Goal: Task Accomplishment & Management: Complete application form

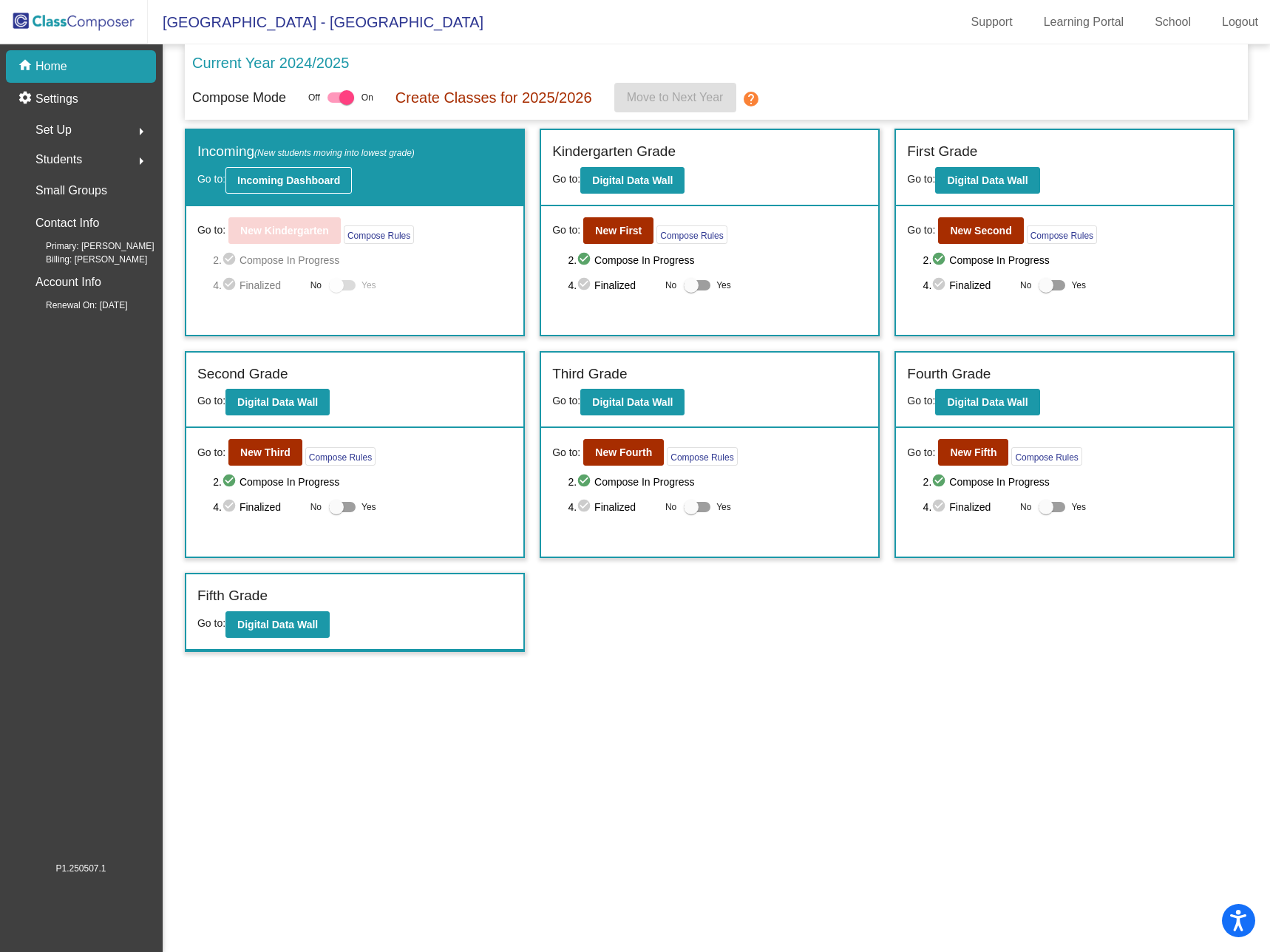
click at [310, 178] on b "Incoming Dashboard" at bounding box center [288, 180] width 102 height 12
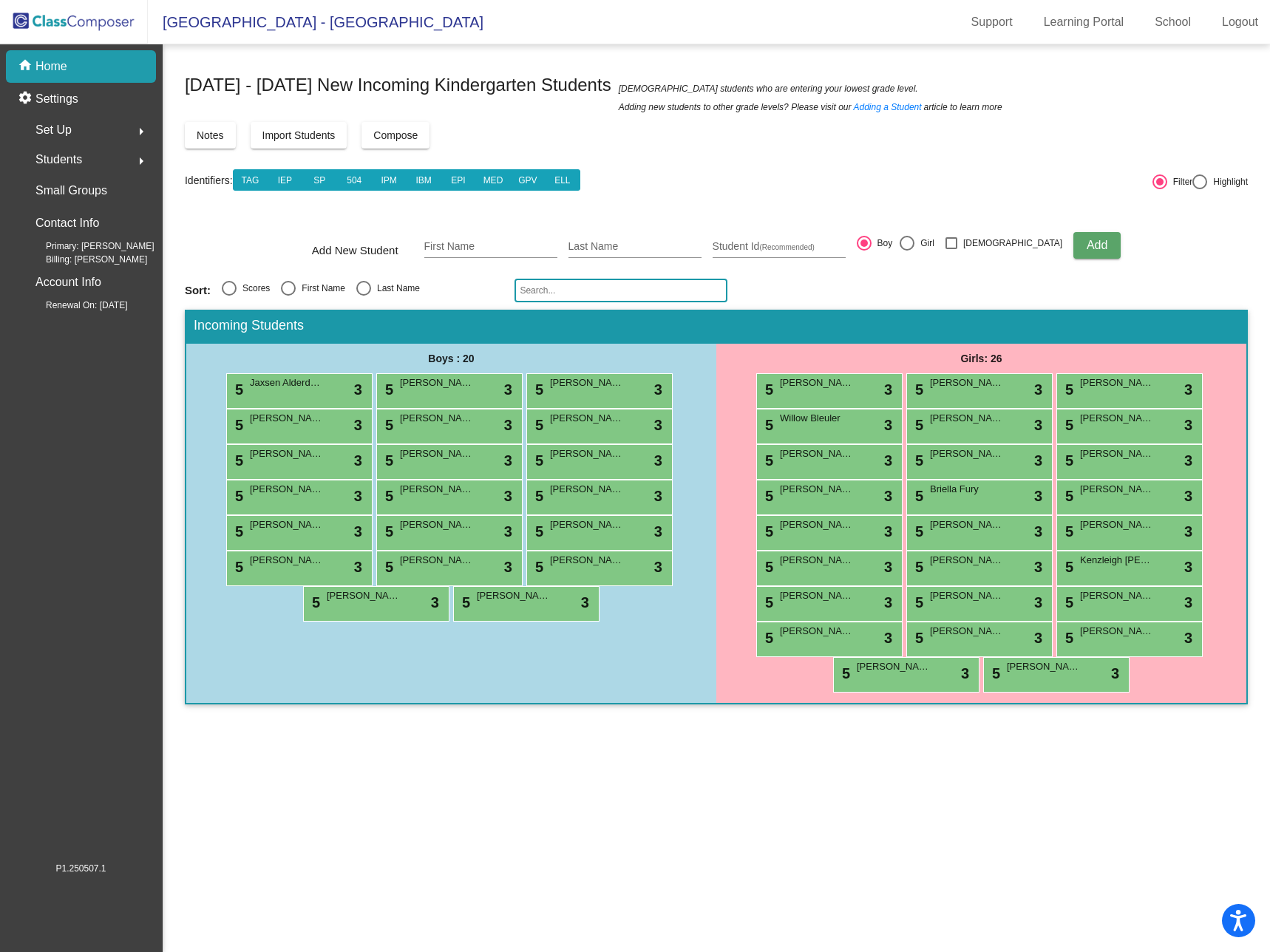
click at [898, 152] on div "[DATE] - [DATE] New Incoming Kindergarten Students New students who are enterin…" at bounding box center [716, 392] width 1063 height 653
click at [517, 242] on input "First Name" at bounding box center [491, 246] width 133 height 12
type input "[PERSON_NAME]"
type input "417516"
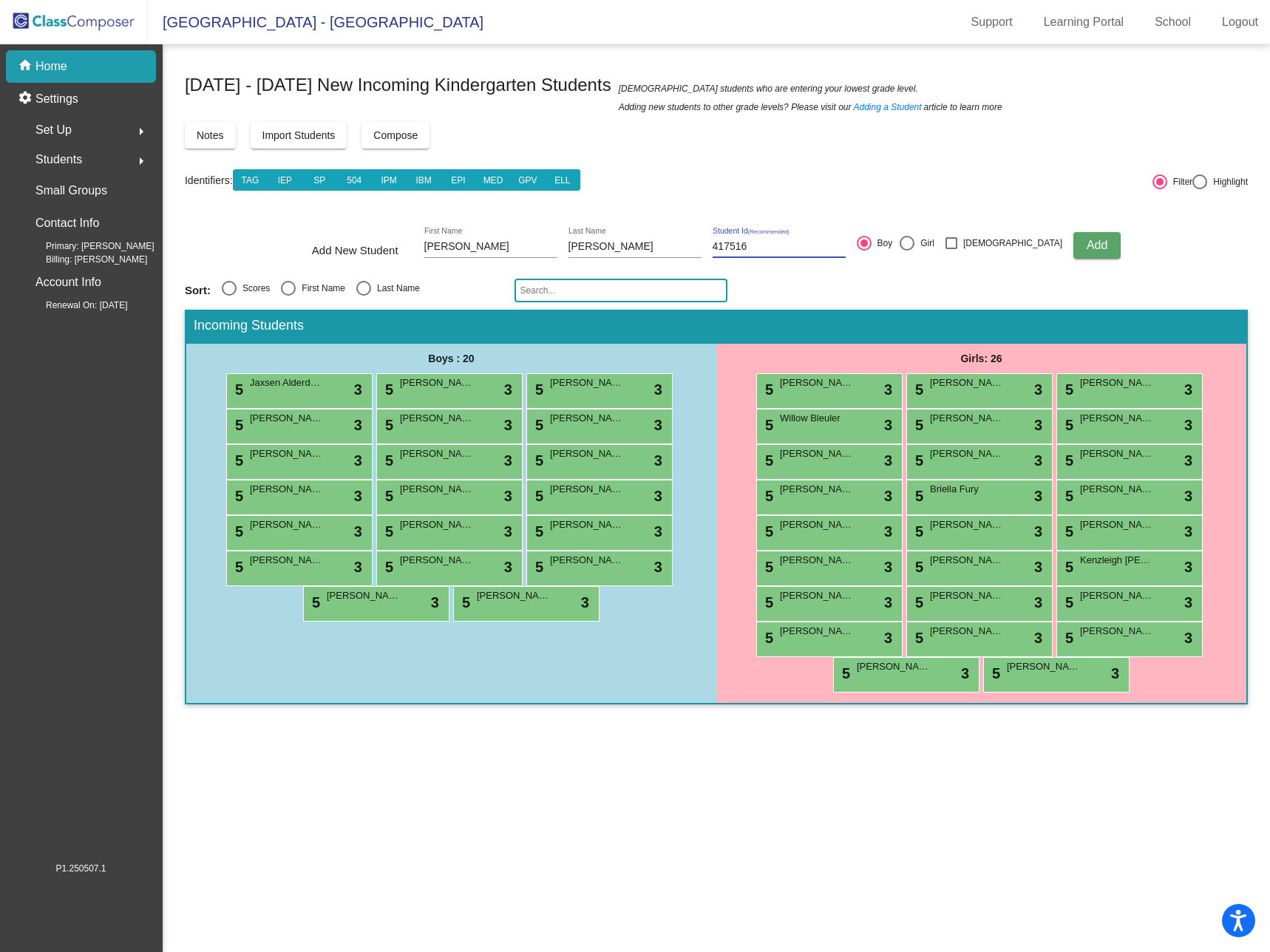
click at [914, 242] on div at bounding box center [906, 243] width 15 height 15
click at [907, 250] on input "Girl" at bounding box center [906, 250] width 1 height 1
radio input "true"
click at [1087, 239] on span "Add" at bounding box center [1097, 245] width 20 height 13
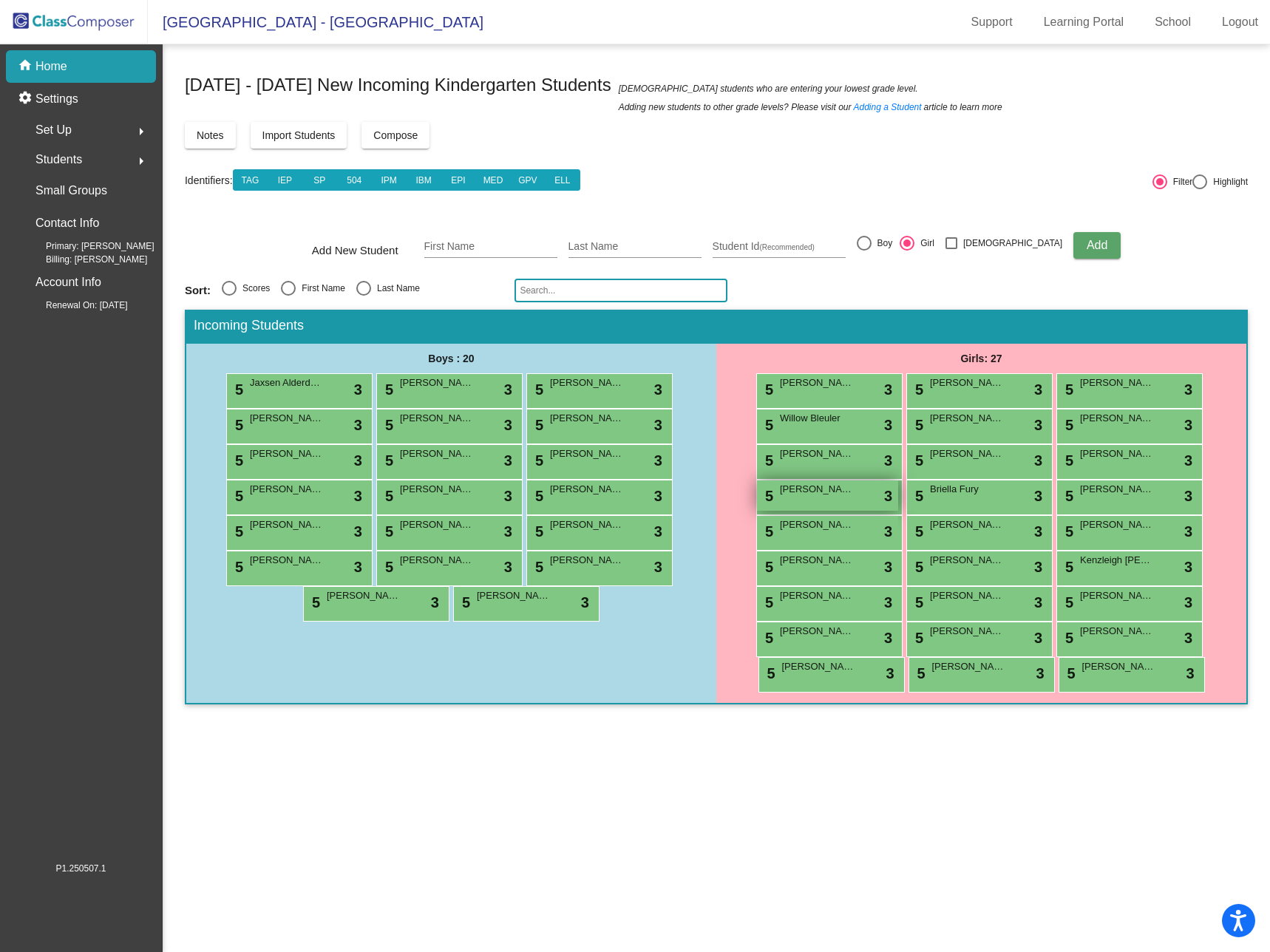
click at [838, 499] on div "5 [PERSON_NAME] lock do_not_disturb_alt 3" at bounding box center [827, 495] width 142 height 30
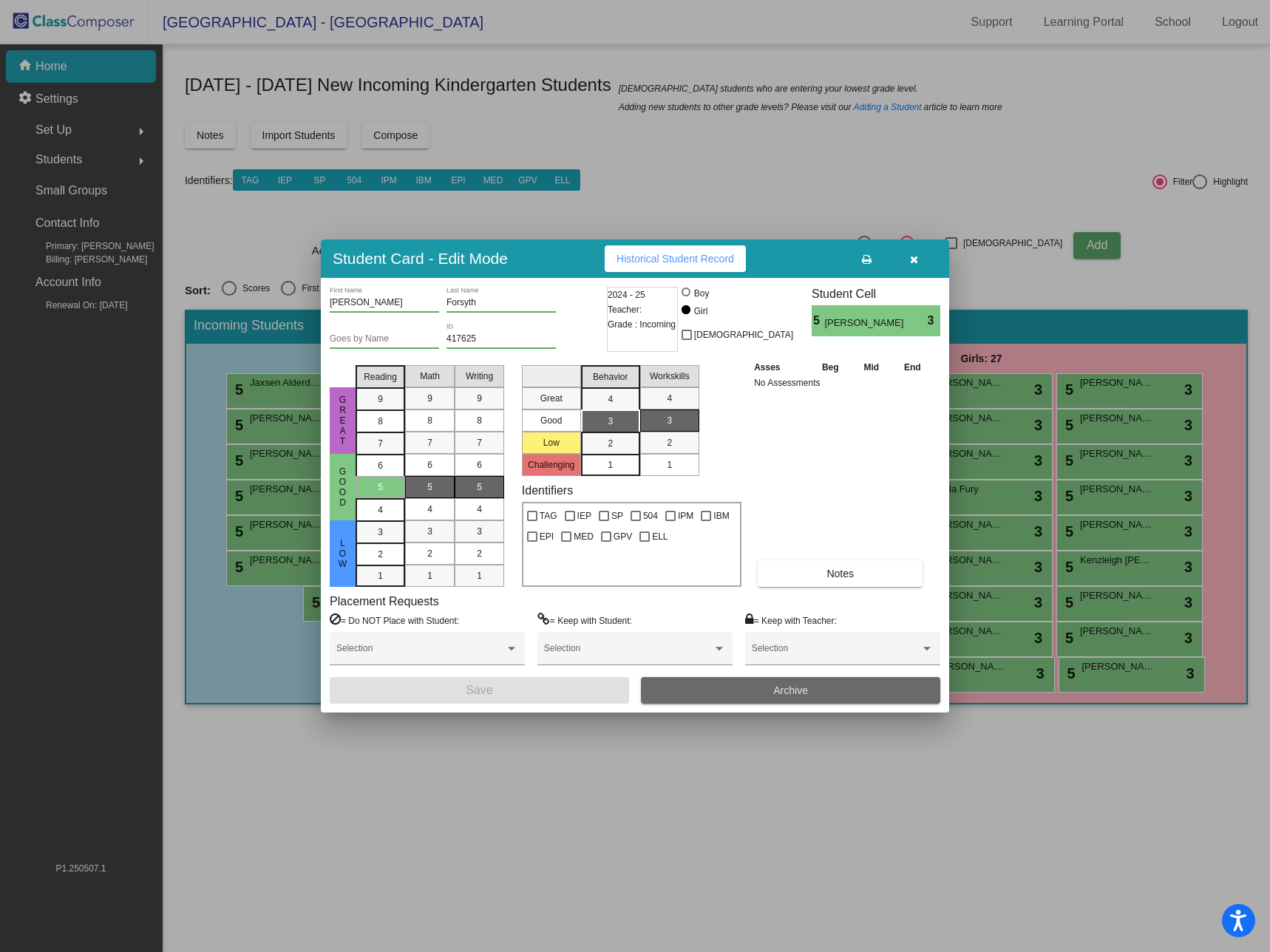
click at [834, 689] on button "Archive" at bounding box center [791, 690] width 300 height 27
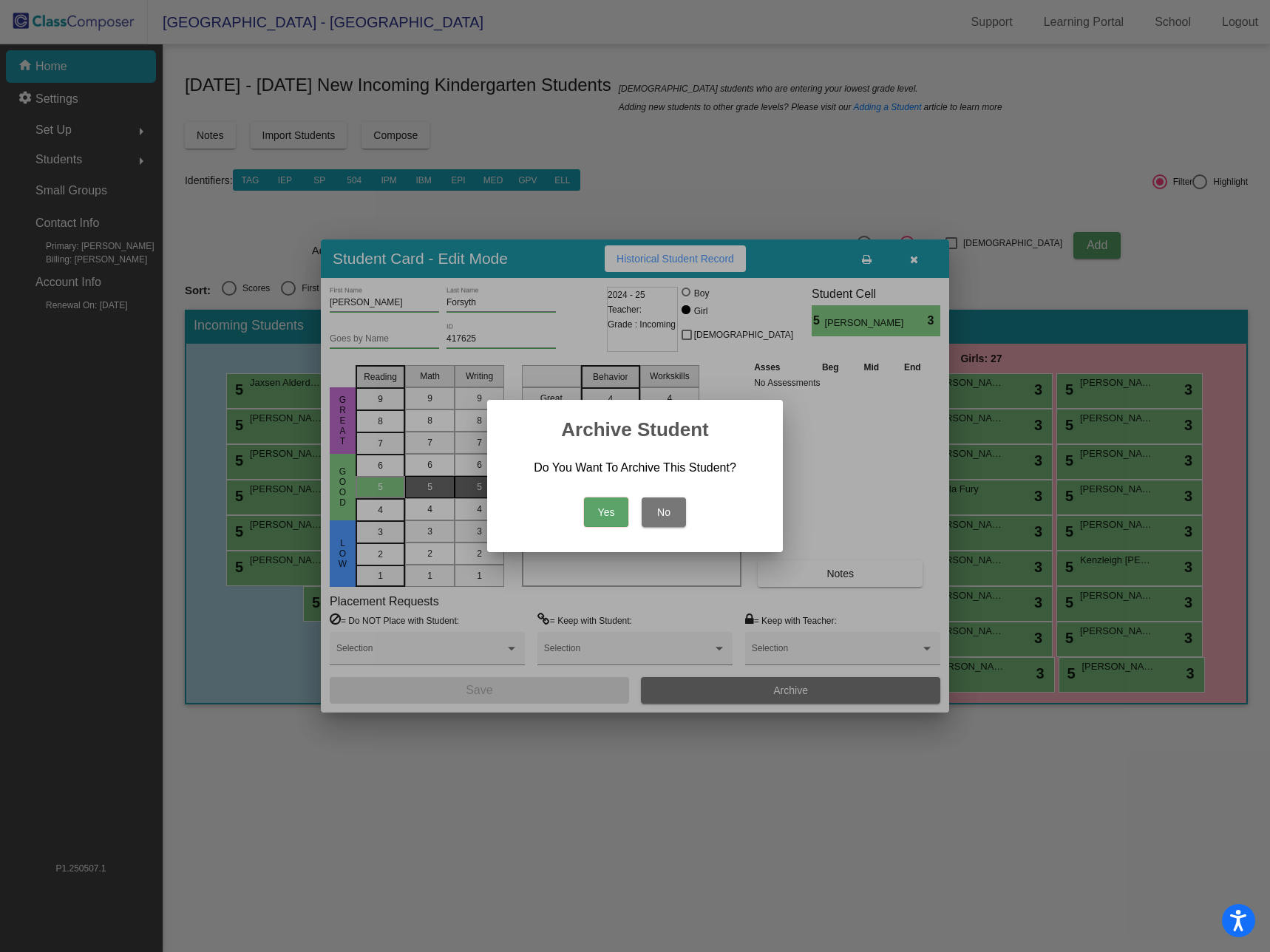
click at [604, 513] on button "Yes" at bounding box center [606, 512] width 45 height 30
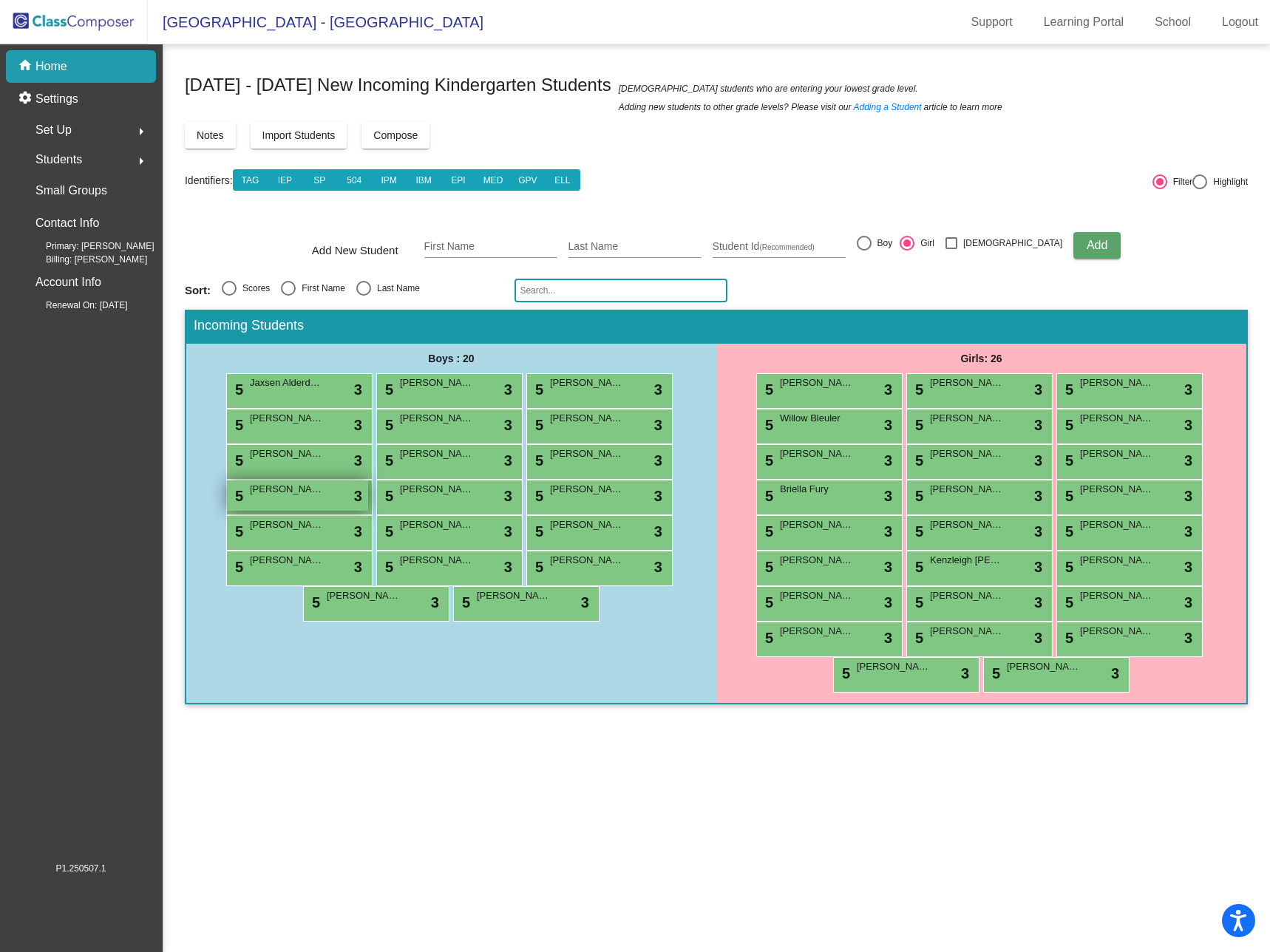
click at [302, 497] on div "5 [PERSON_NAME] lock do_not_disturb_alt 3" at bounding box center [297, 495] width 142 height 30
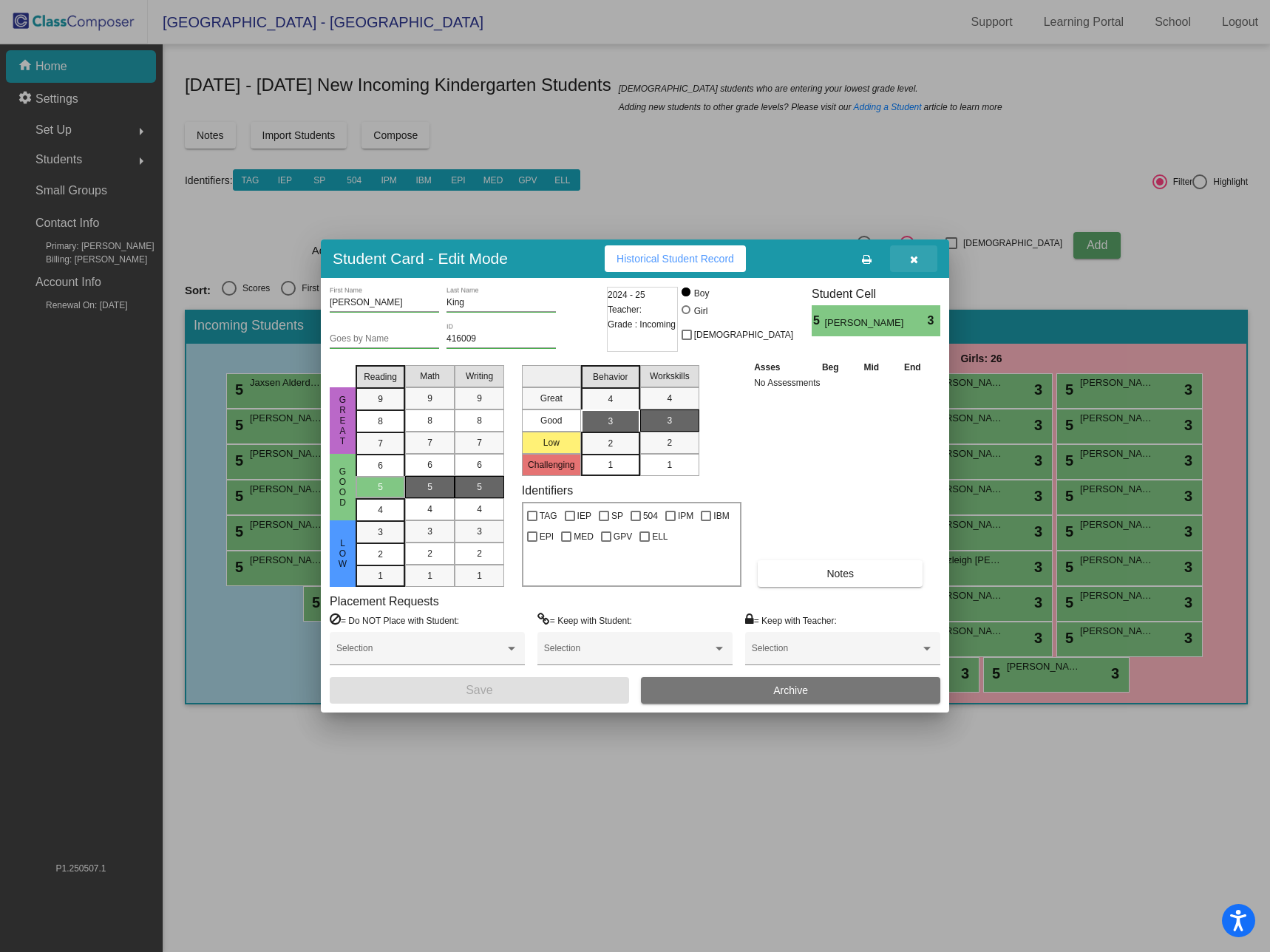
click at [919, 255] on button "button" at bounding box center [913, 259] width 47 height 27
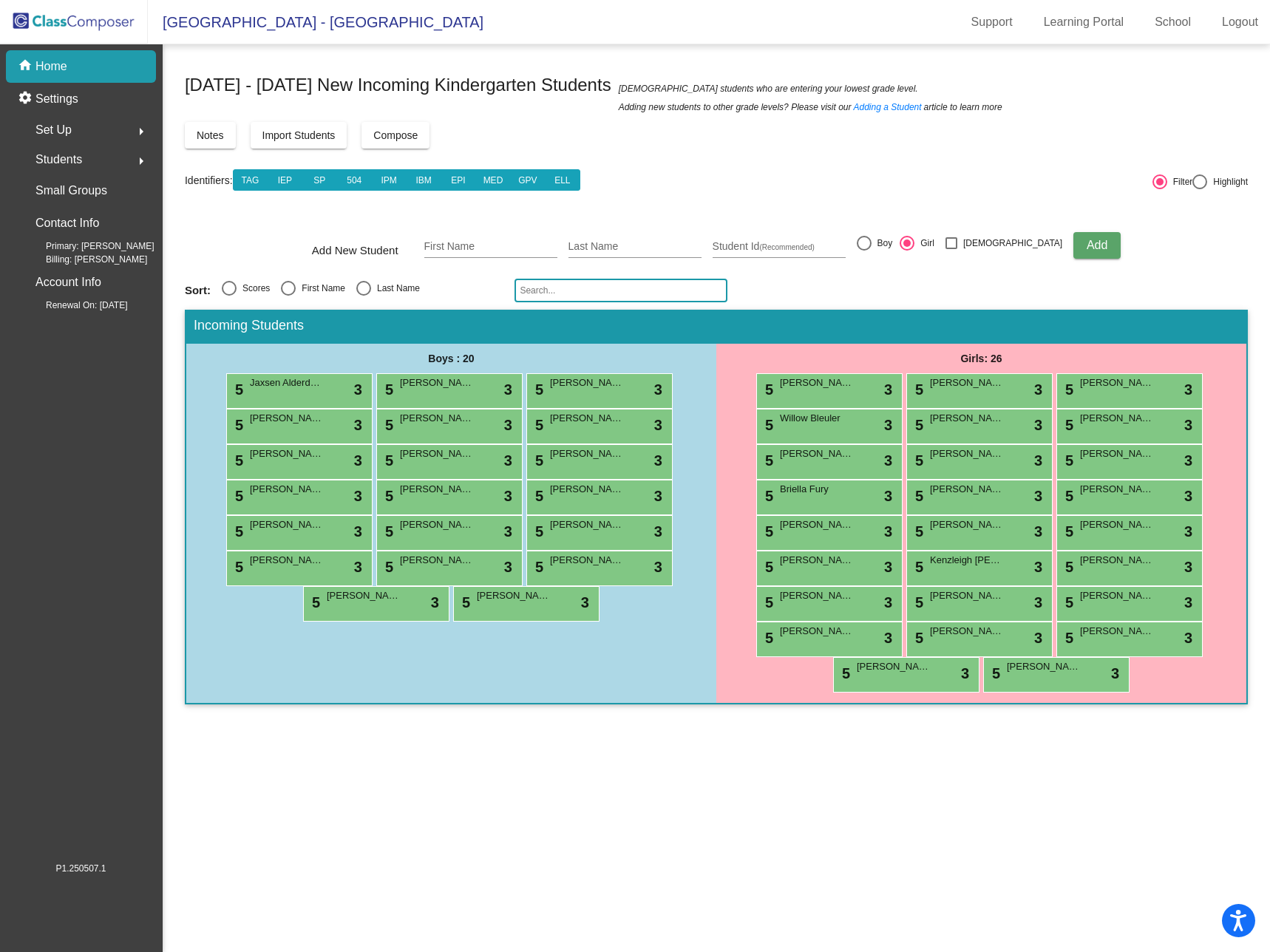
click at [849, 355] on div "Girls: 26" at bounding box center [981, 359] width 530 height 30
click at [297, 134] on span "Import Students" at bounding box center [300, 134] width 74 height 12
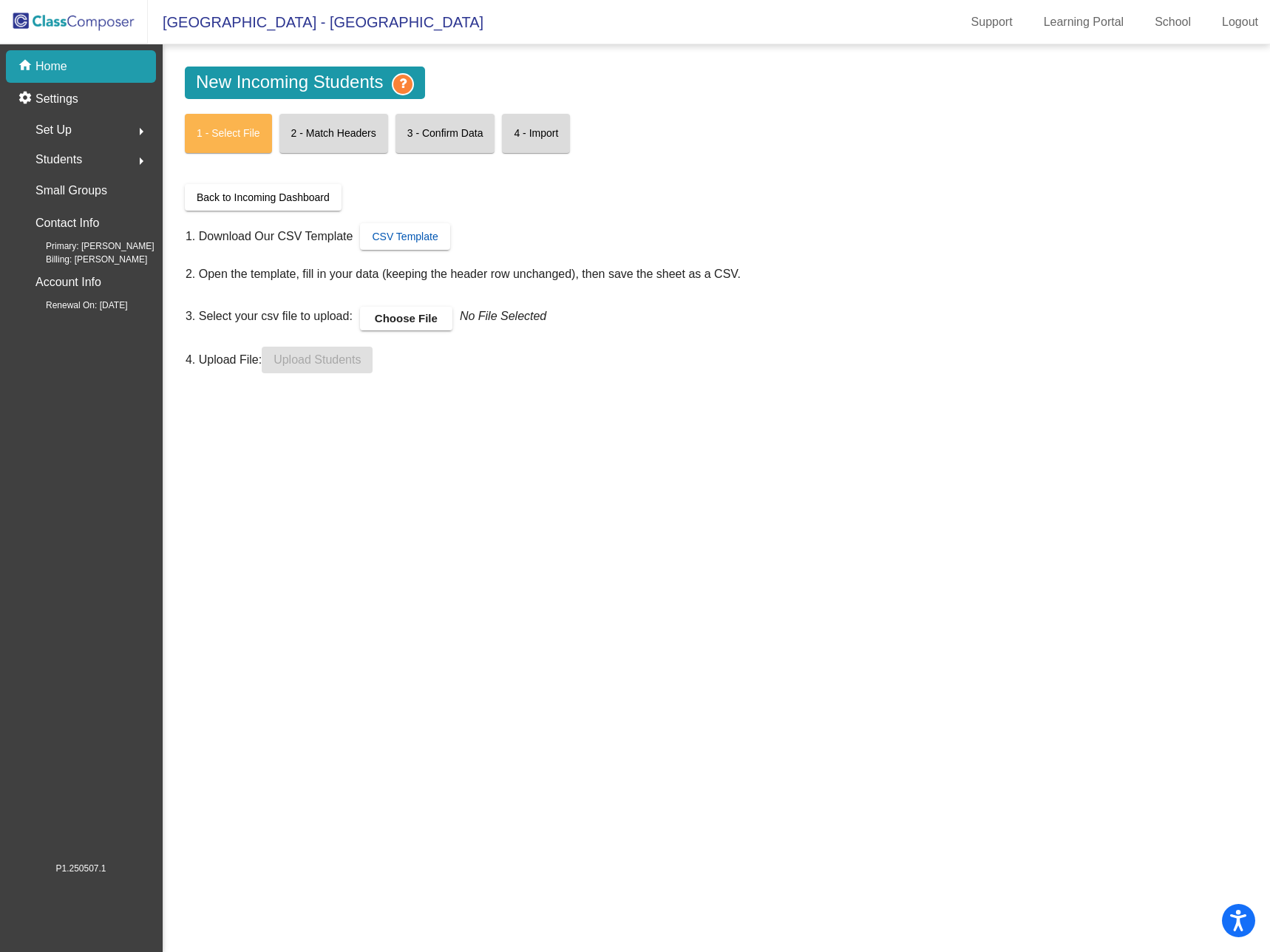
click at [414, 236] on span "CSV Template" at bounding box center [404, 236] width 66 height 12
click at [235, 137] on mat-card "1 - Select File" at bounding box center [228, 134] width 88 height 39
click at [331, 132] on mat-card "2 - Match Headers" at bounding box center [333, 134] width 109 height 39
click at [282, 196] on span "Back to Incoming Dashboard" at bounding box center [263, 197] width 133 height 12
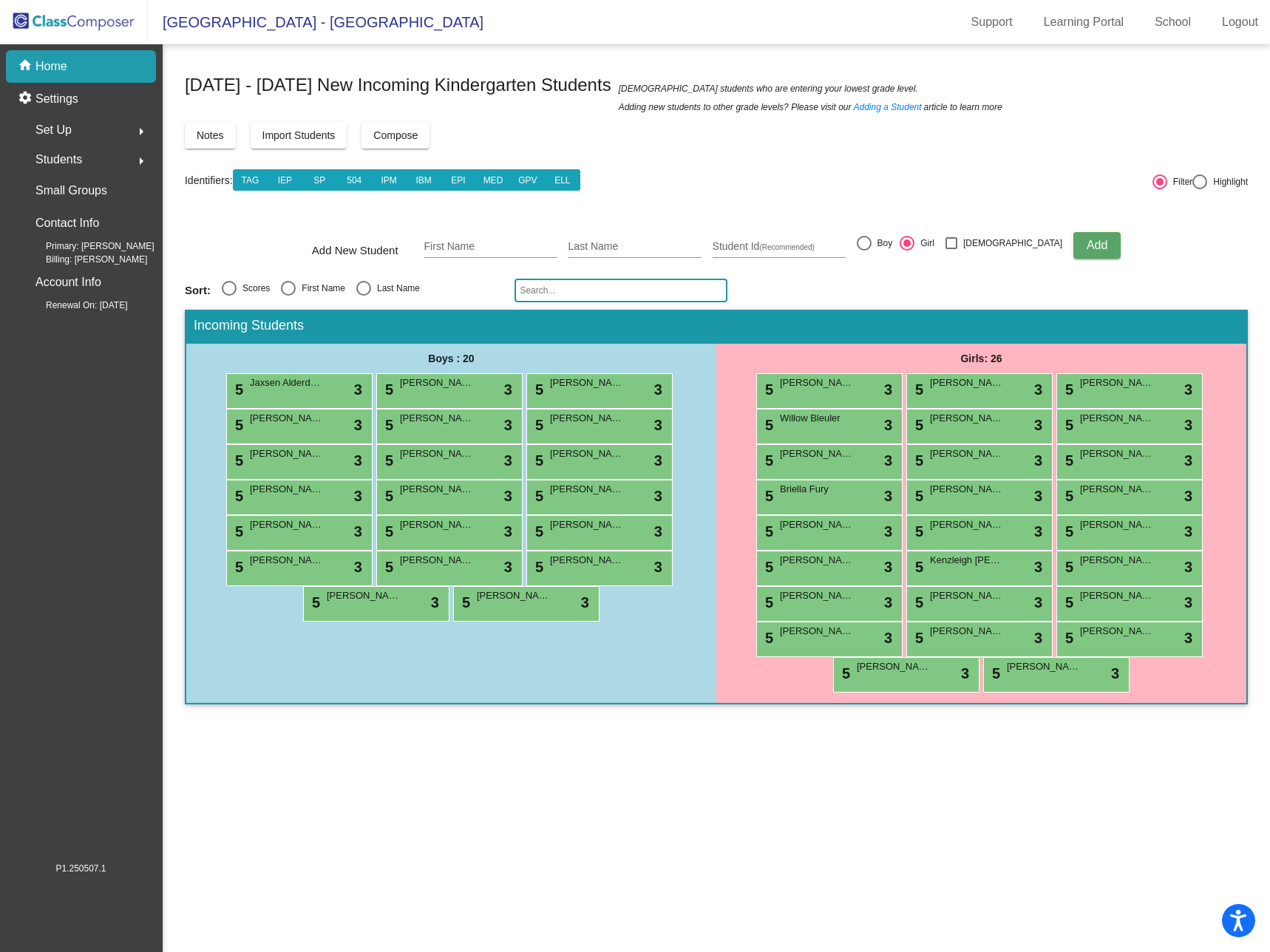
drag, startPoint x: 469, startPoint y: 635, endPoint x: 789, endPoint y: 770, distance: 347.3
click at [789, 770] on mat-sidenav-content "[DATE] - [DATE] New Incoming Kindergarten Students New students who are enterin…" at bounding box center [716, 498] width 1107 height 907
click at [814, 795] on mat-sidenav-content "[DATE] - [DATE] New Incoming Kindergarten Students New students who are enterin…" at bounding box center [716, 498] width 1107 height 907
